Goal: Task Accomplishment & Management: Manage account settings

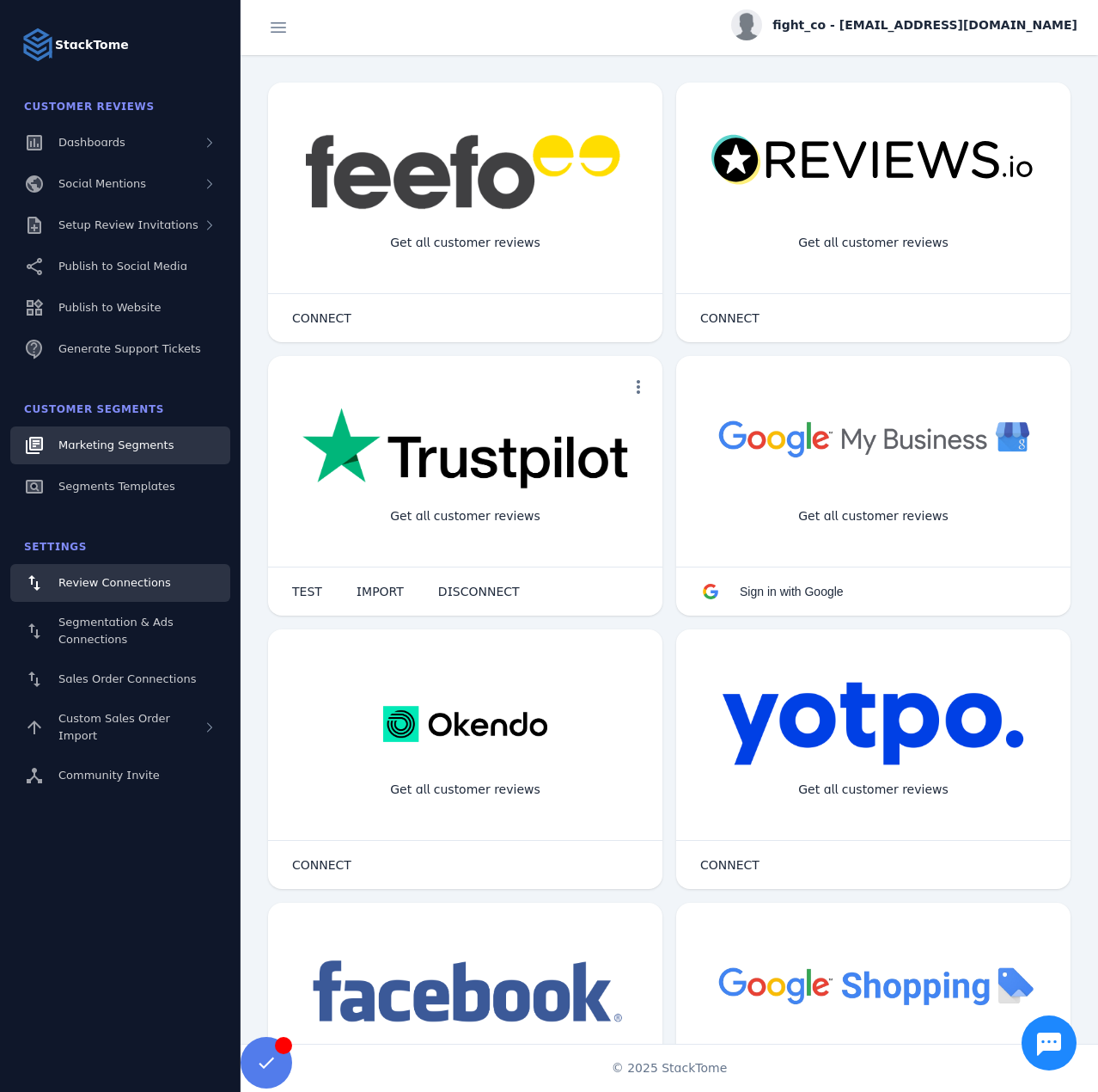
click at [78, 450] on span "Marketing Segments" at bounding box center [116, 445] width 115 height 13
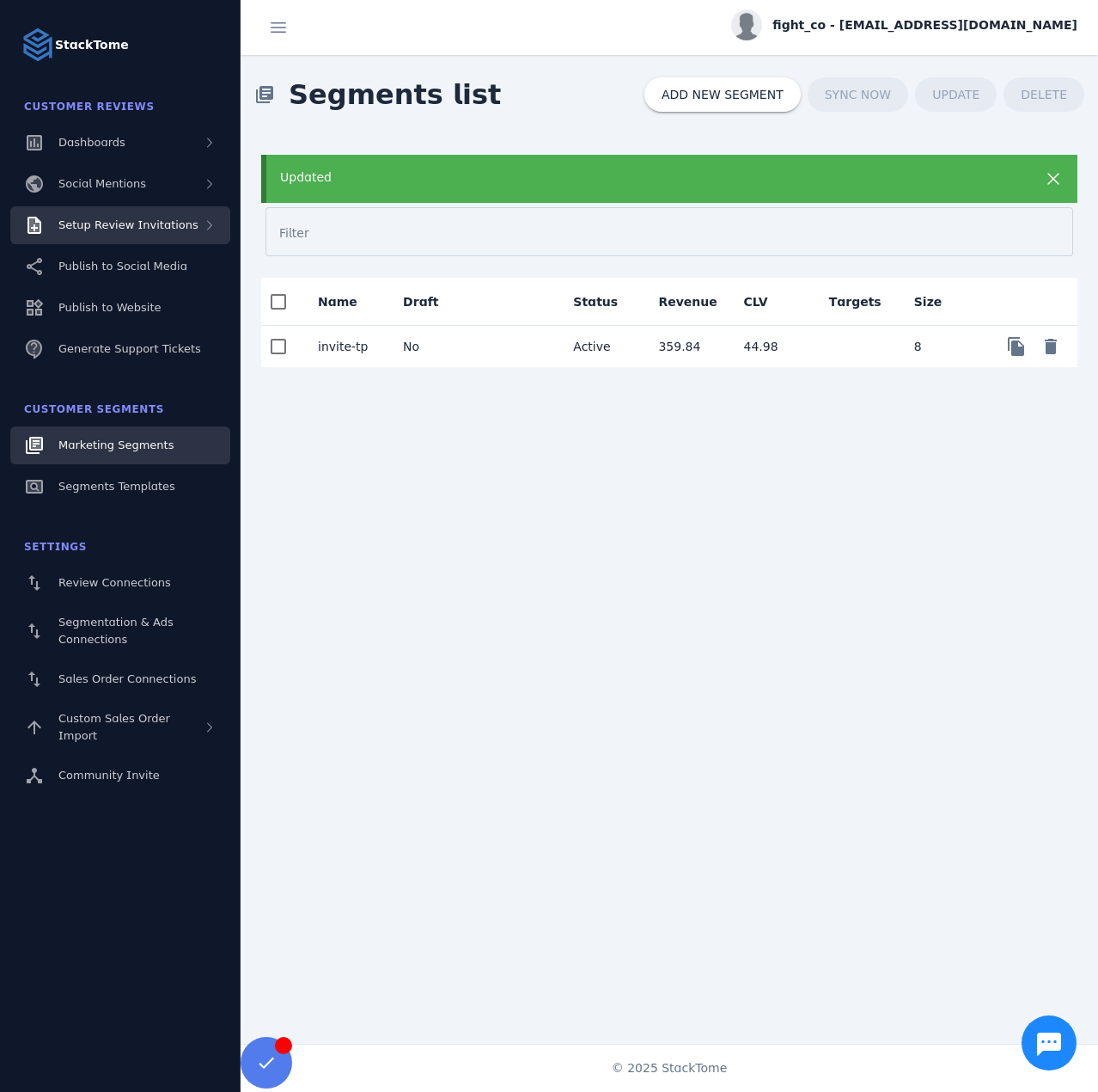
click at [158, 225] on span "Setup Review Invitations" at bounding box center [128, 225] width 140 height 13
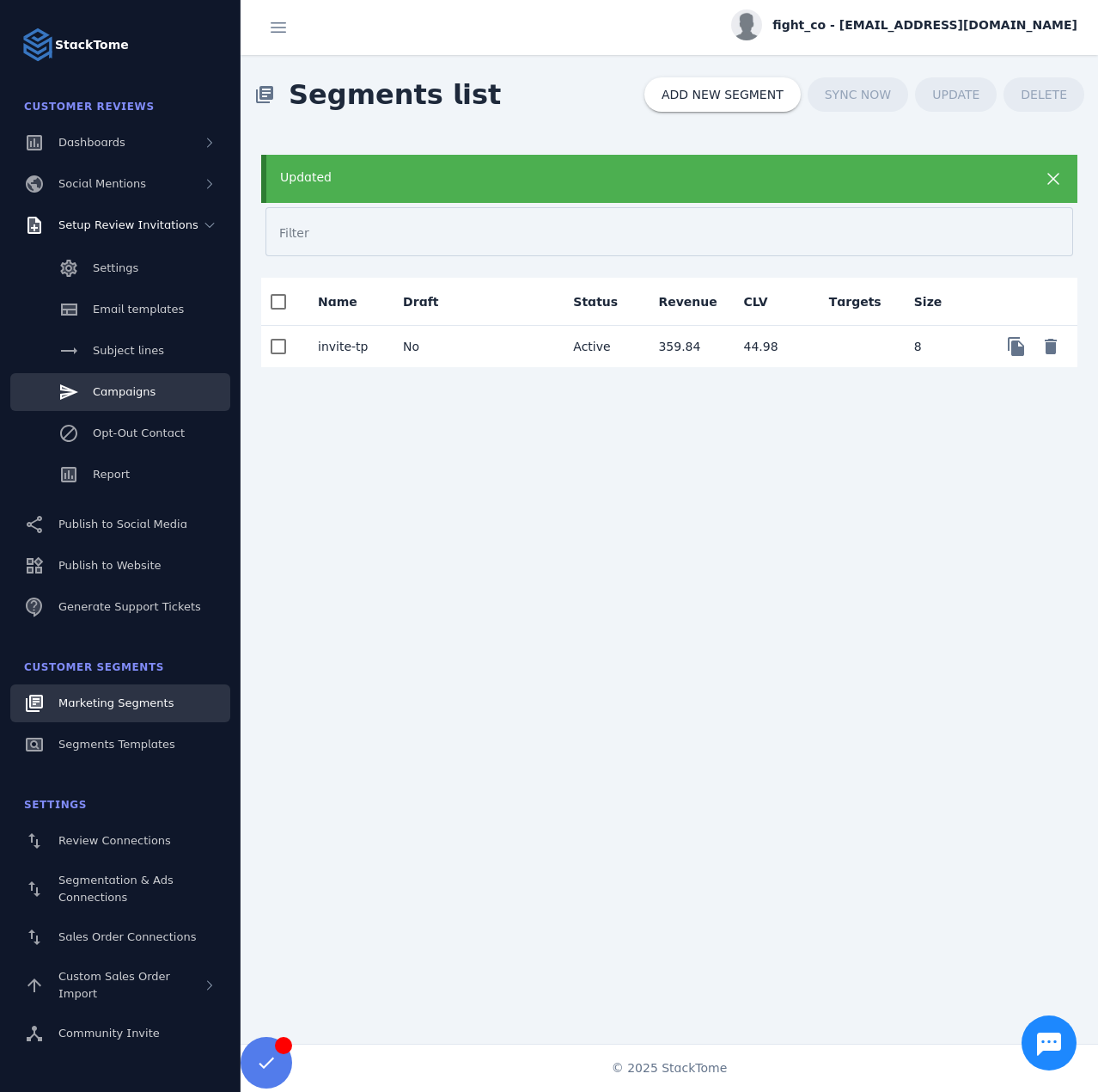
click at [152, 387] on link "Campaigns" at bounding box center [120, 392] width 220 height 38
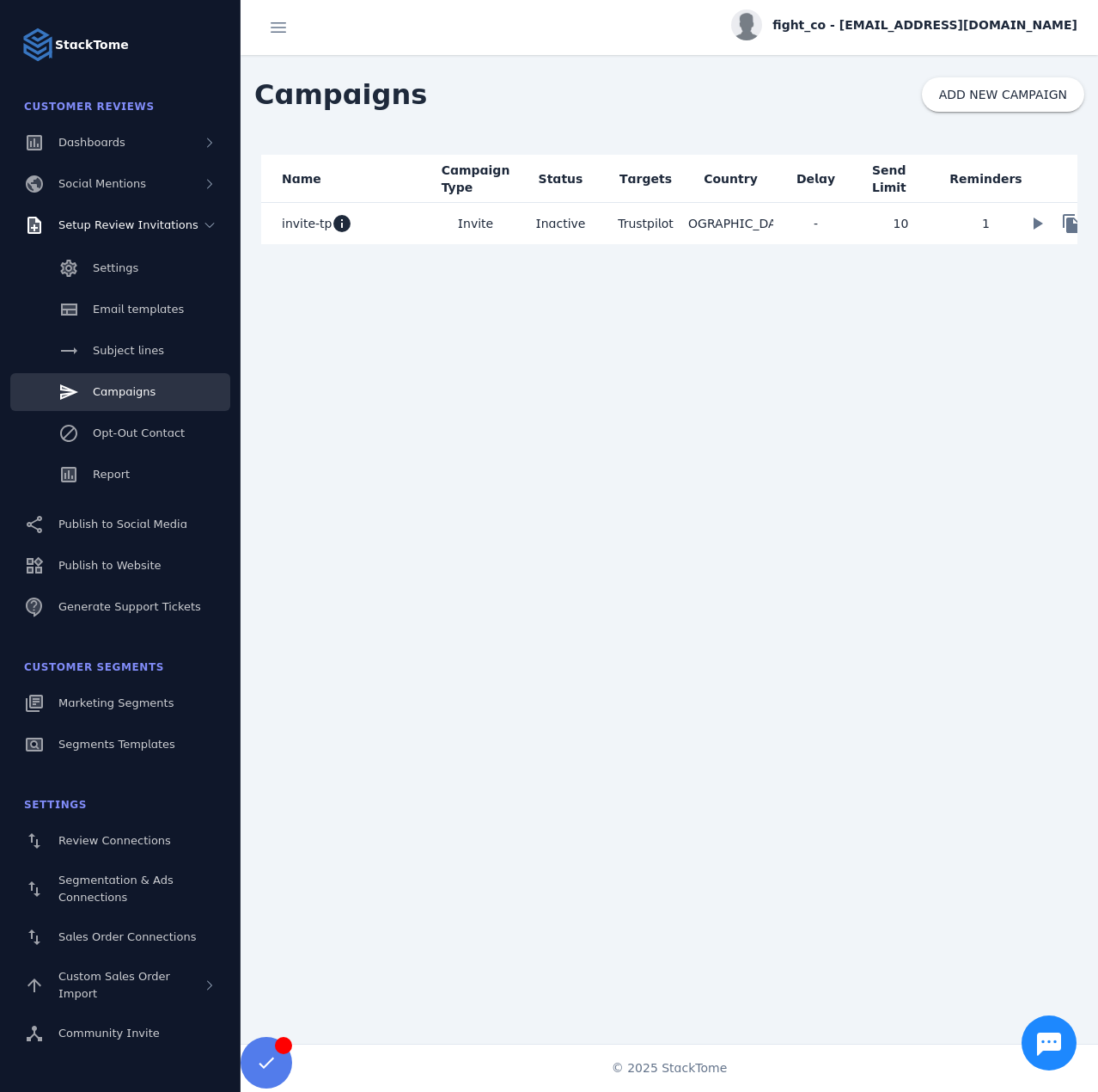
click at [400, 228] on mat-cell "invite-tp info" at bounding box center [347, 224] width 172 height 41
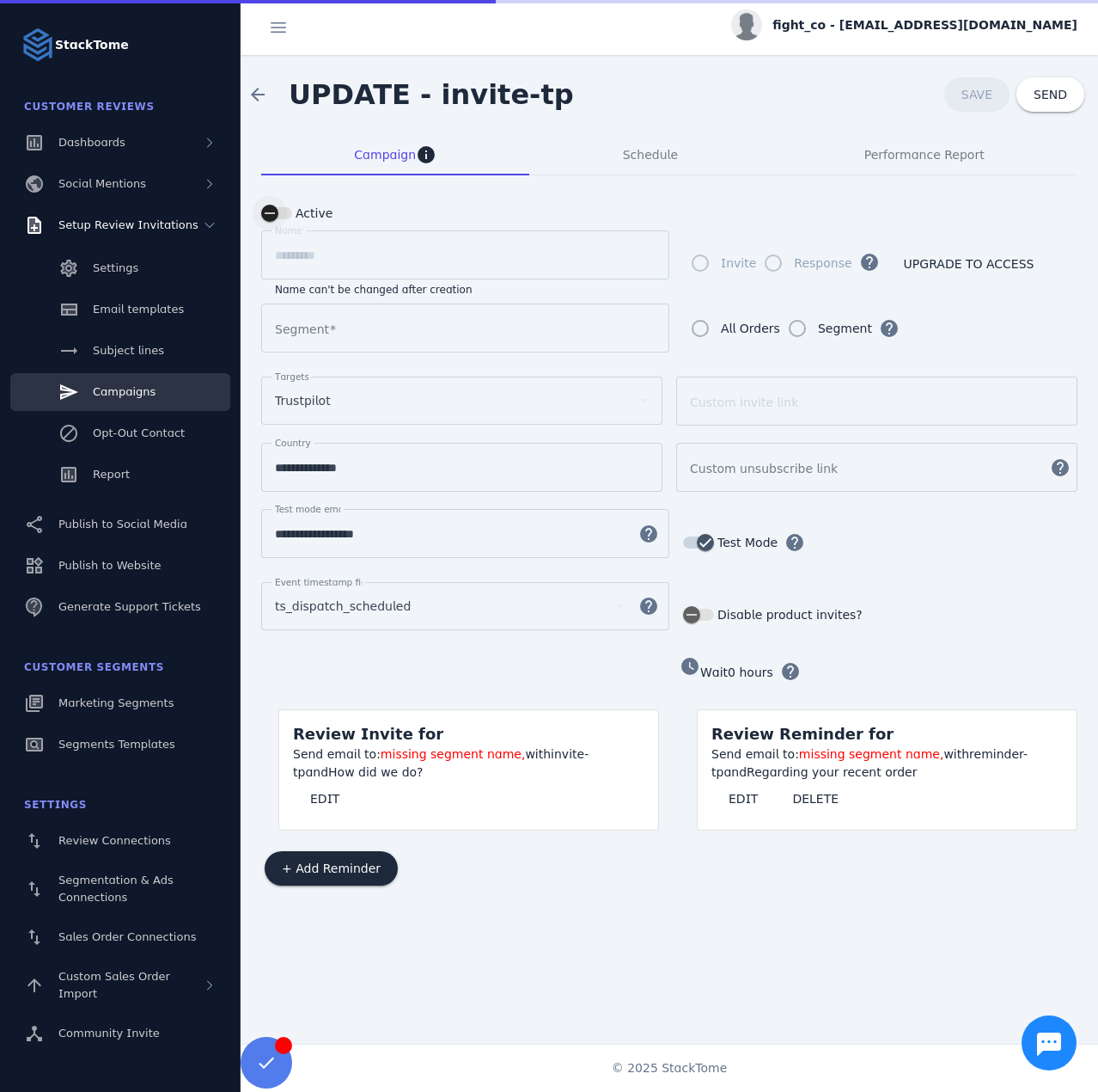
type input "*********"
click at [289, 209] on div "button" at bounding box center [276, 212] width 31 height 12
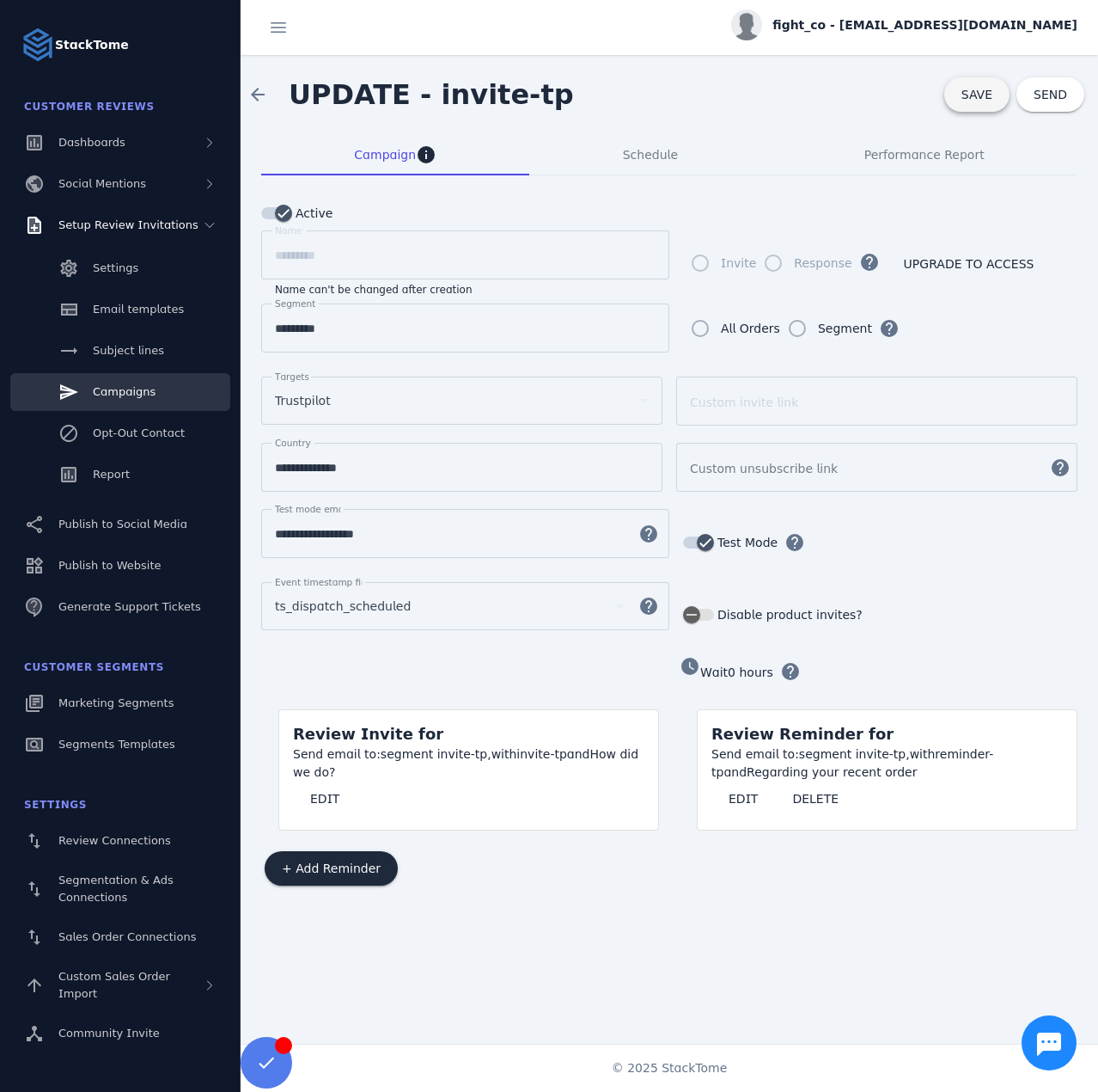
click at [983, 99] on span "SAVE" at bounding box center [977, 95] width 31 height 14
